Goal: Transaction & Acquisition: Subscribe to service/newsletter

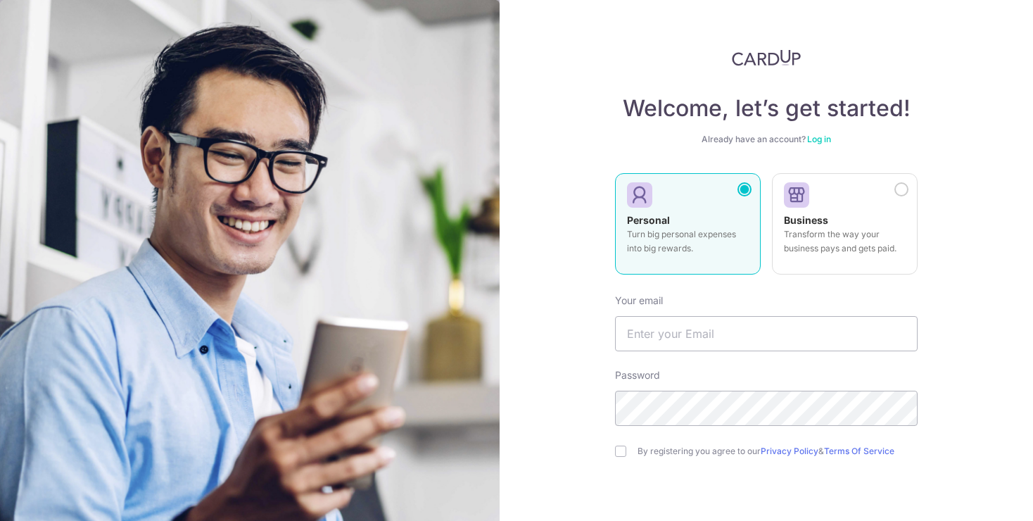
click at [666, 267] on label "Personal Turn big personal expenses into big rewards." at bounding box center [688, 223] width 146 height 101
click at [663, 331] on input "text" at bounding box center [766, 333] width 303 height 35
type input "[EMAIL_ADDRESS][DOMAIN_NAME]"
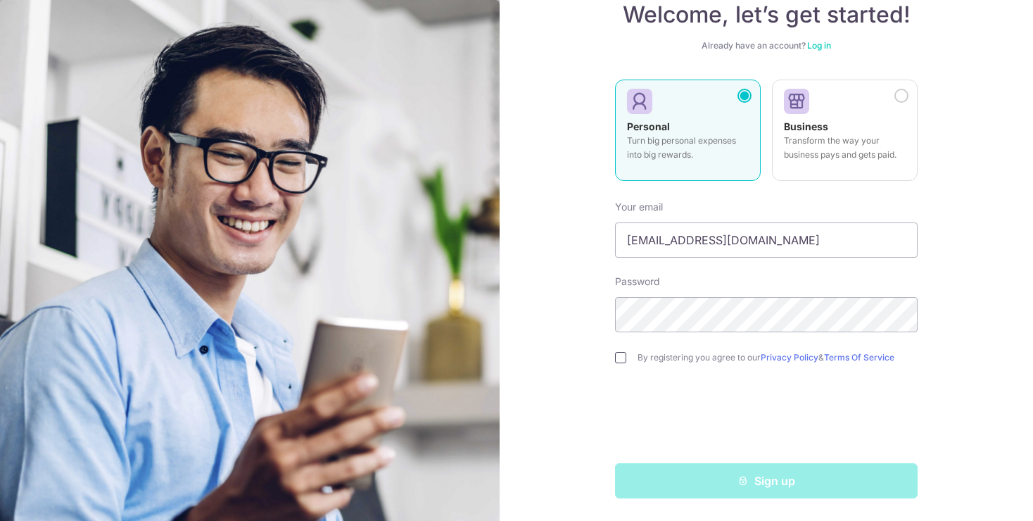
click at [623, 357] on input "checkbox" at bounding box center [620, 357] width 11 height 11
checkbox input "true"
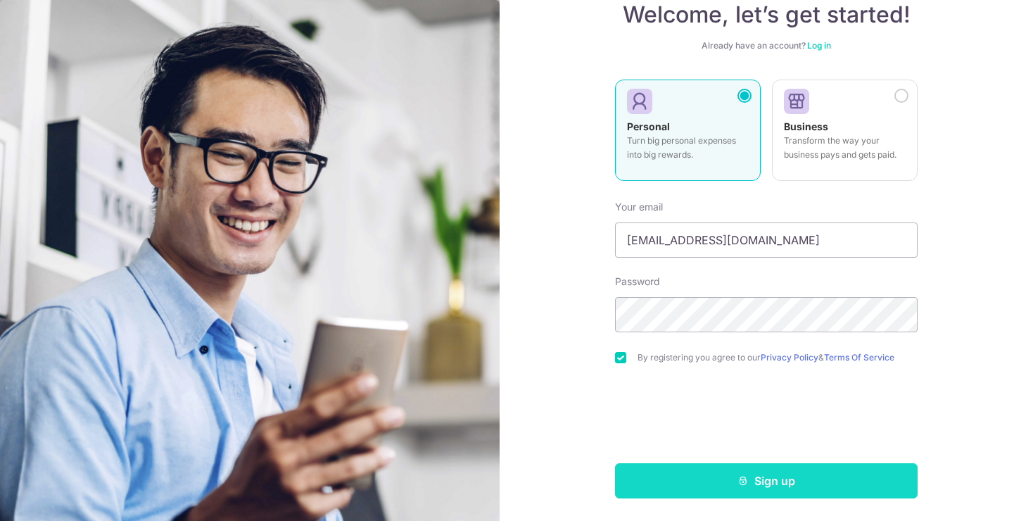
click at [718, 487] on button "Sign up" at bounding box center [766, 480] width 303 height 35
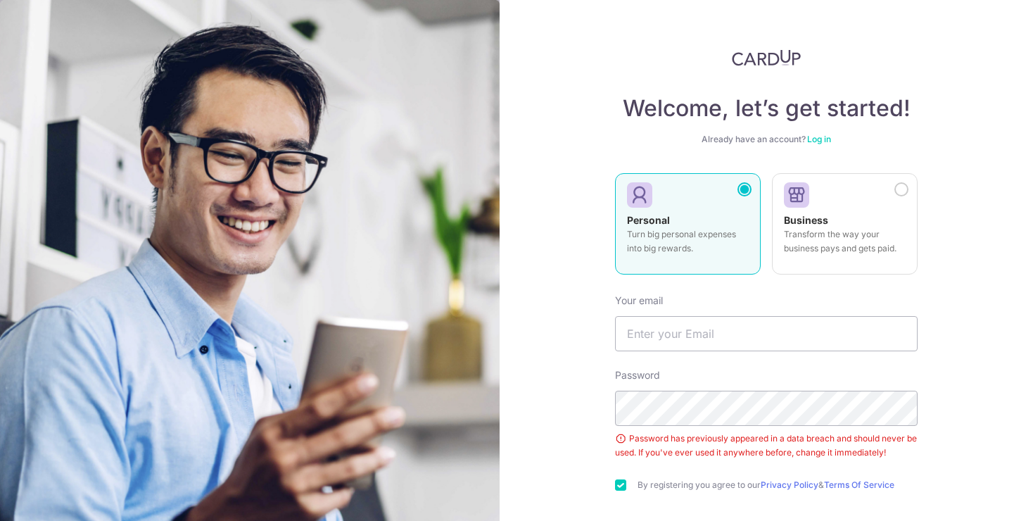
scroll to position [127, 0]
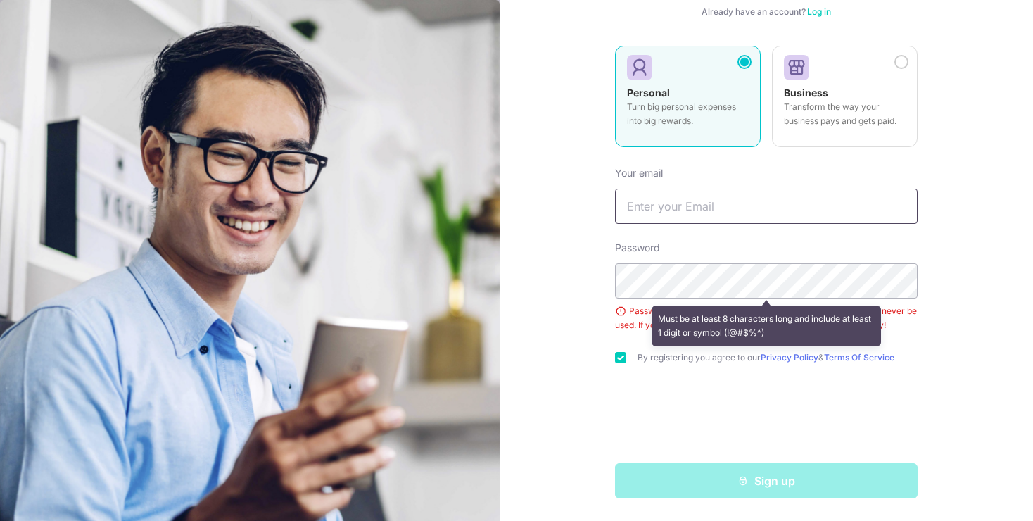
click at [803, 212] on input "text" at bounding box center [766, 206] width 303 height 35
type input "[EMAIL_ADDRESS][DOMAIN_NAME]"
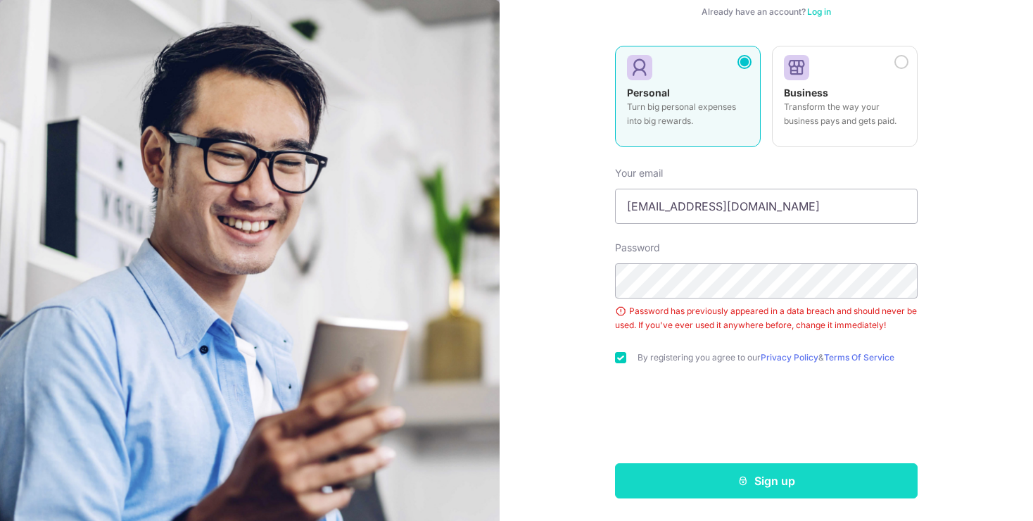
click at [690, 491] on button "Sign up" at bounding box center [766, 480] width 303 height 35
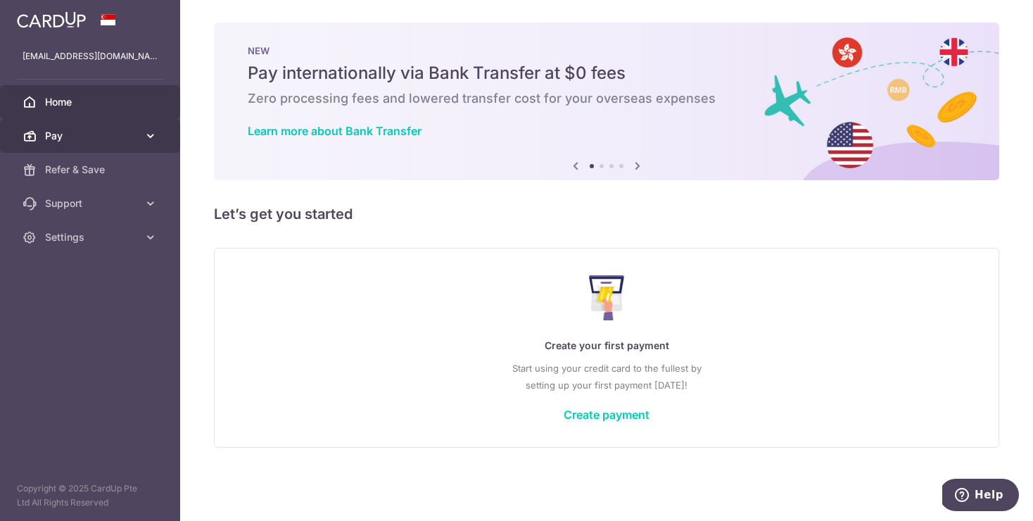
click at [111, 143] on link "Pay" at bounding box center [90, 136] width 180 height 34
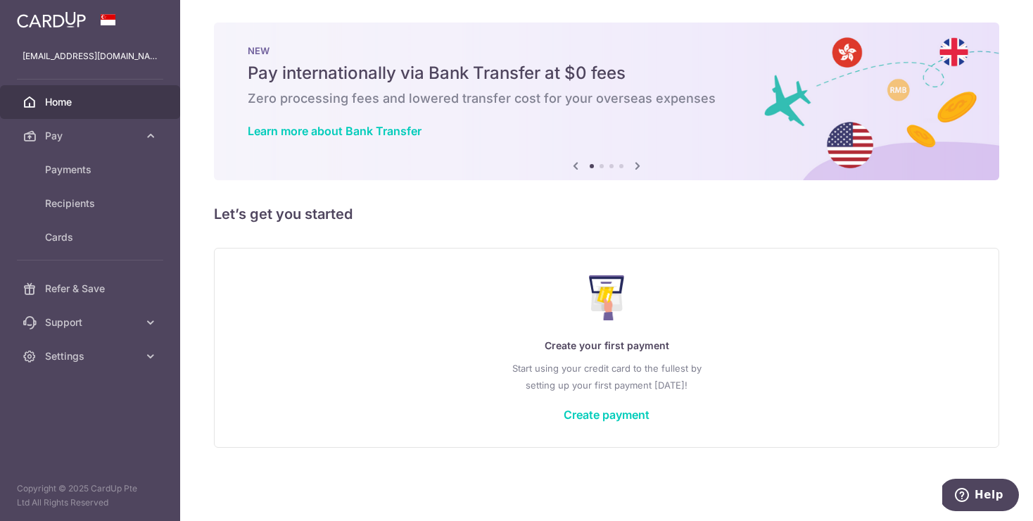
click at [106, 110] on link "Home" at bounding box center [90, 102] width 180 height 34
click at [632, 168] on icon at bounding box center [637, 166] width 17 height 18
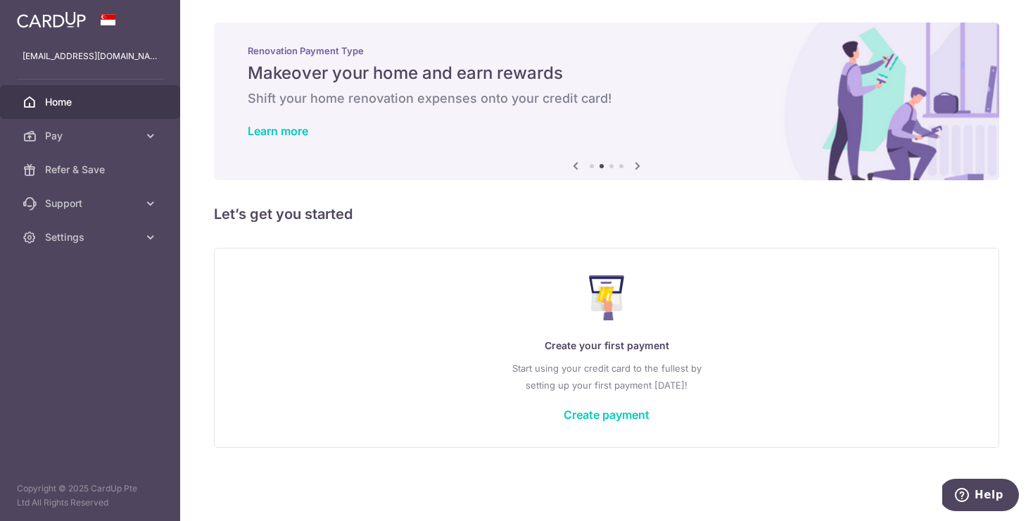
click at [632, 168] on icon at bounding box center [637, 166] width 17 height 18
